Goal: Task Accomplishment & Management: Complete application form

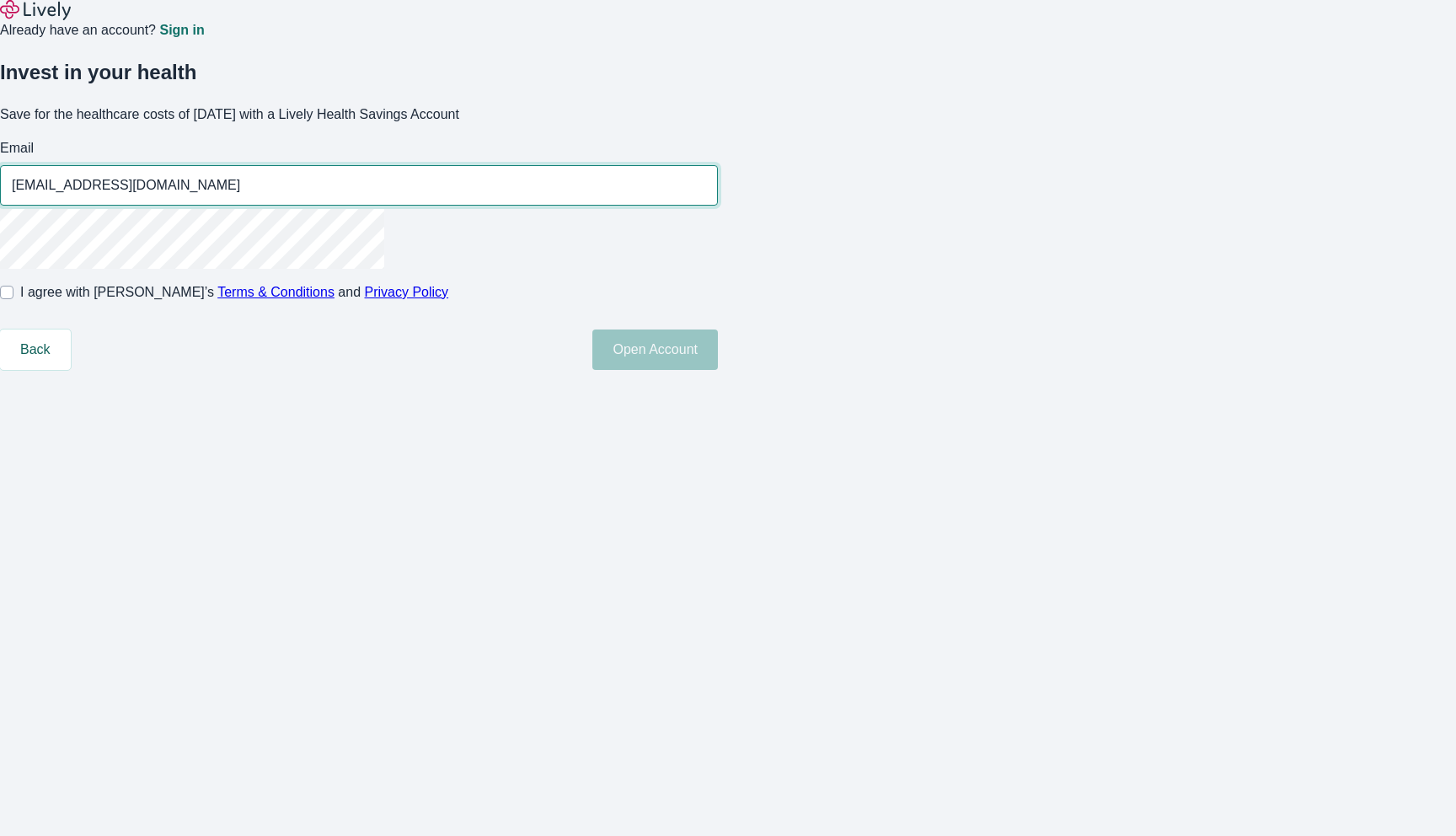
type input "[EMAIL_ADDRESS][DOMAIN_NAME]"
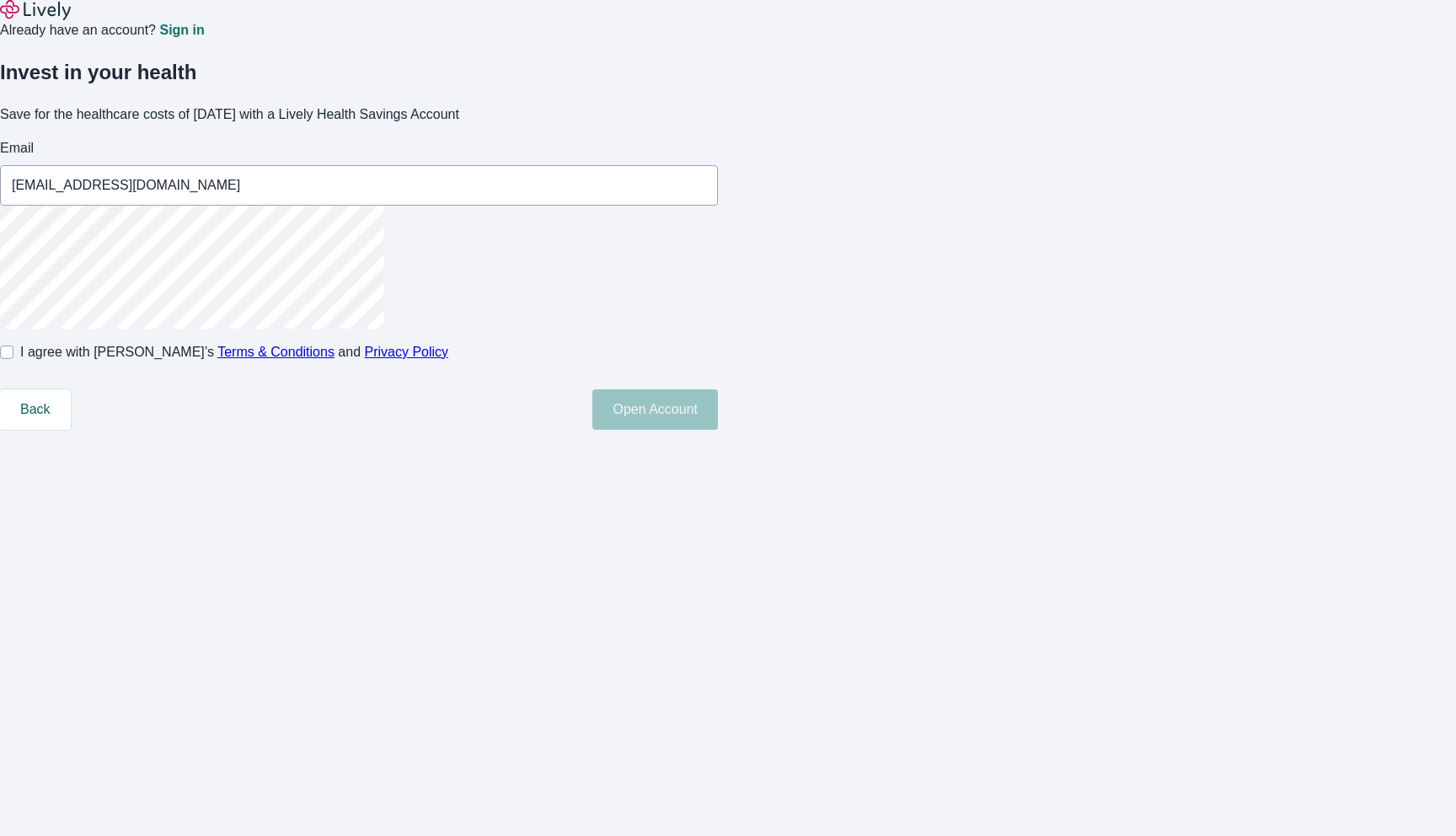
click at [448, 362] on span "I agree with Lively’s Terms & Conditions and Privacy Policy" at bounding box center [234, 352] width 428 height 20
click at [13, 360] on input "I agree with Lively’s Terms & Conditions and Privacy Policy" at bounding box center [7, 352] width 13 height 13
checkbox input "true"
click at [718, 430] on button "Open Account" at bounding box center [655, 409] width 126 height 41
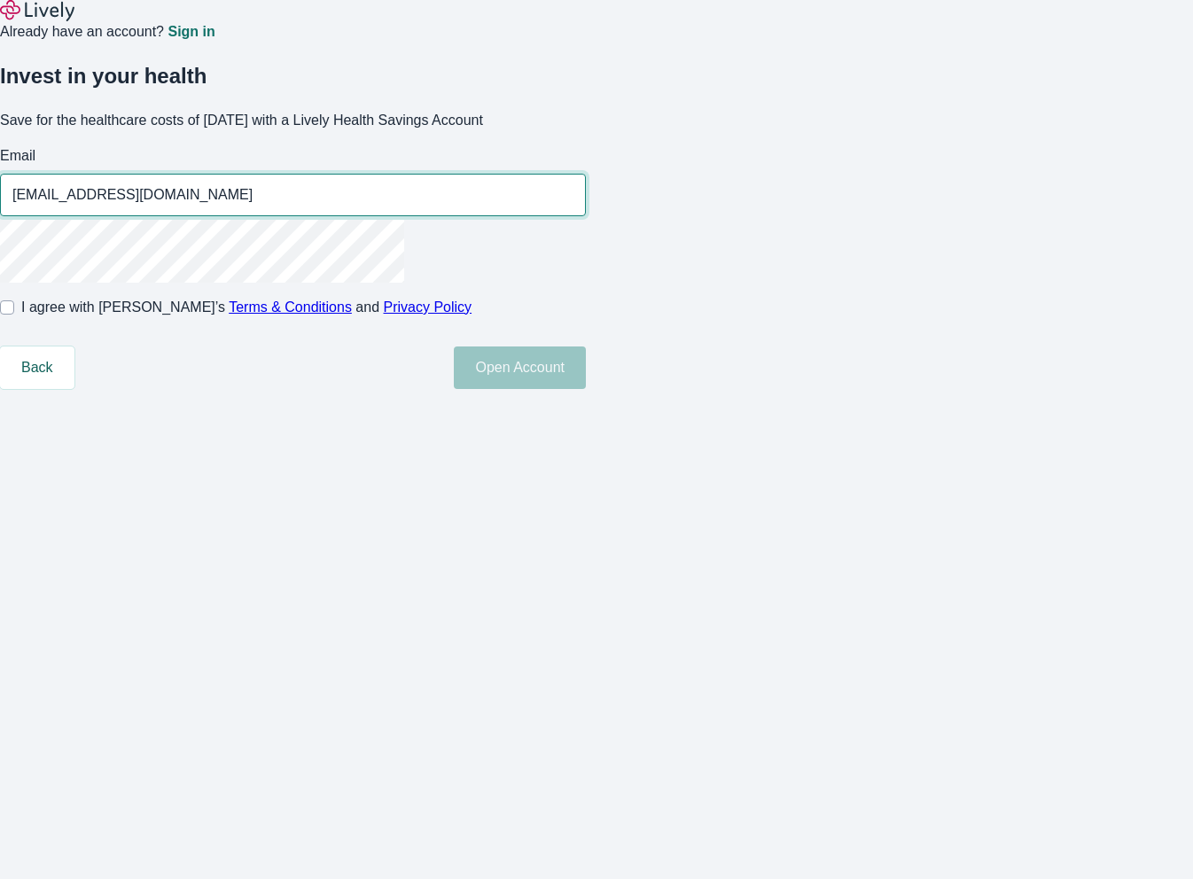
type input "[EMAIL_ADDRESS][DOMAIN_NAME]"
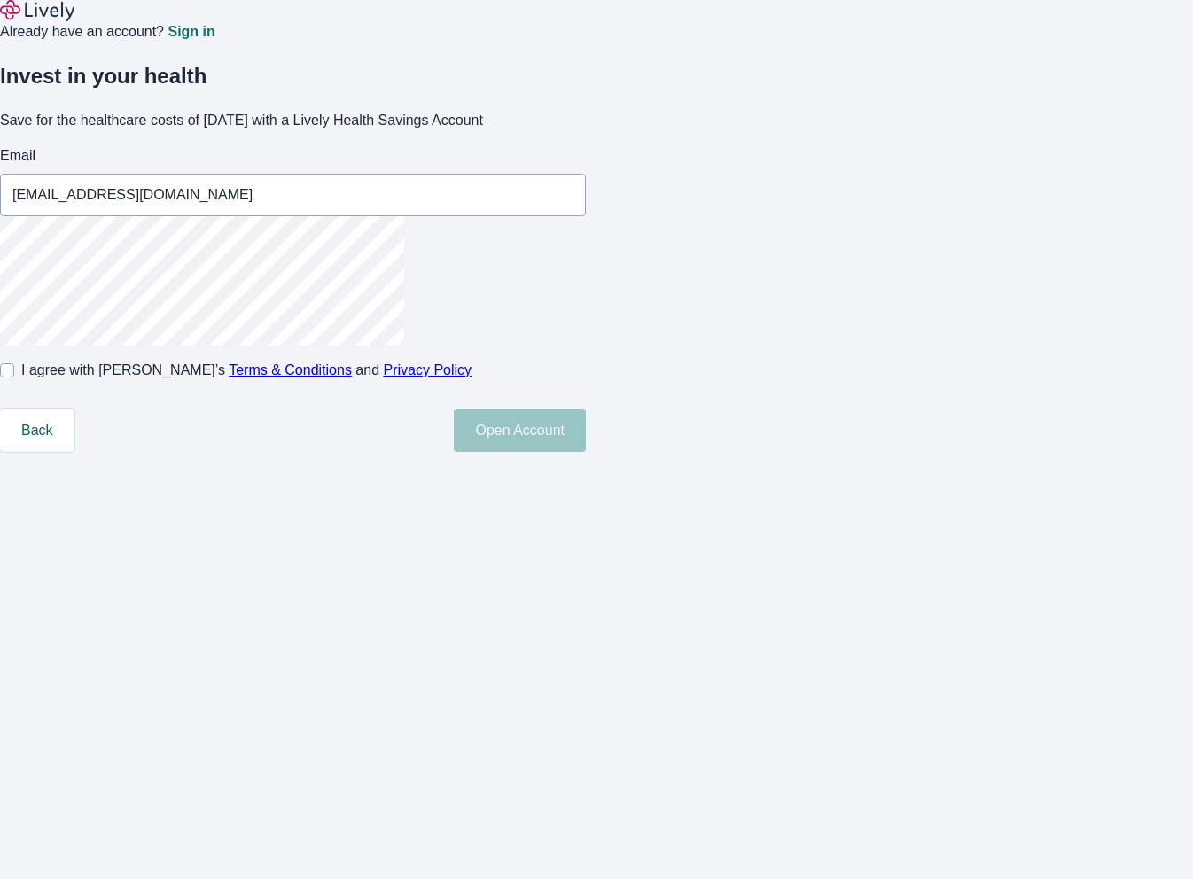
click at [471, 381] on span "I agree with Lively’s Terms & Conditions and Privacy Policy" at bounding box center [246, 370] width 450 height 21
click at [14, 378] on input "I agree with Lively’s Terms & Conditions and Privacy Policy" at bounding box center [7, 370] width 14 height 14
checkbox input "true"
click at [586, 452] on button "Open Account" at bounding box center [520, 430] width 132 height 43
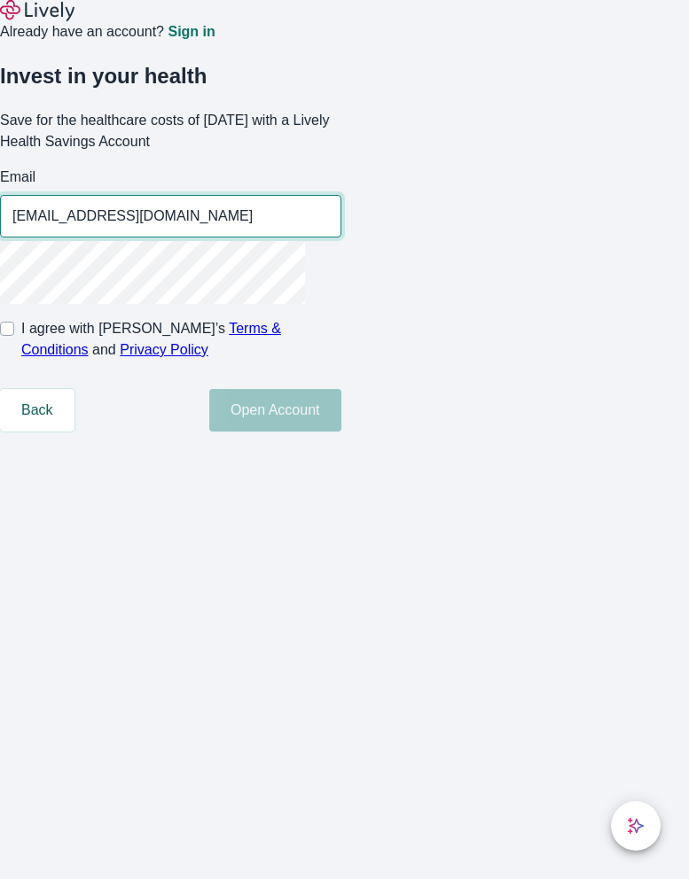
type input "dsakfjadnsfkhl@asdfsdaf.com"
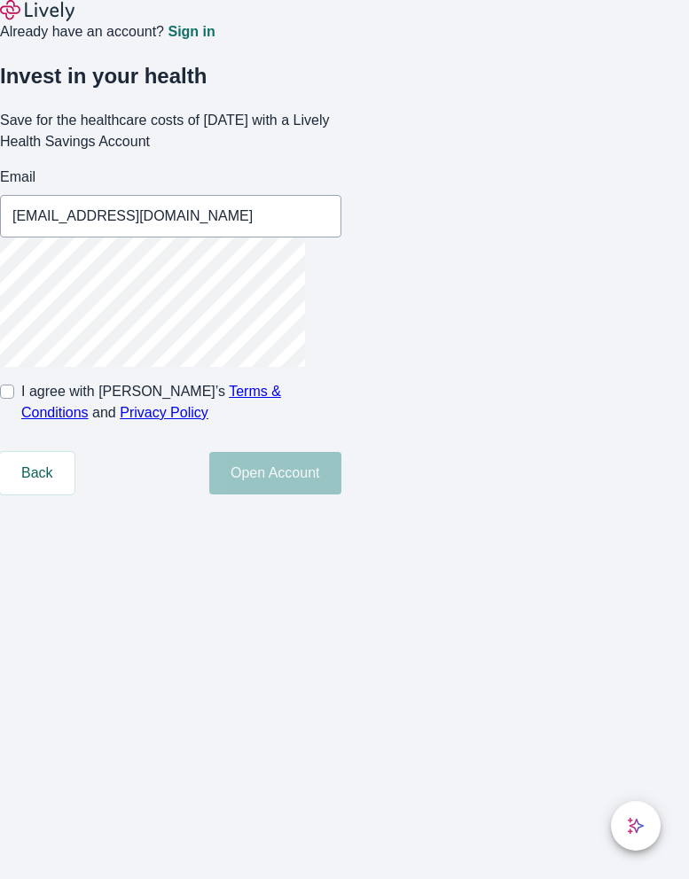
click at [269, 424] on span "I agree with Lively’s Terms & Conditions and Privacy Policy" at bounding box center [181, 402] width 320 height 43
click at [14, 399] on input "I agree with Lively’s Terms & Conditions and Privacy Policy" at bounding box center [7, 392] width 14 height 14
checkbox input "true"
click at [341, 495] on button "Open Account" at bounding box center [275, 473] width 132 height 43
